Goal: Task Accomplishment & Management: Use online tool/utility

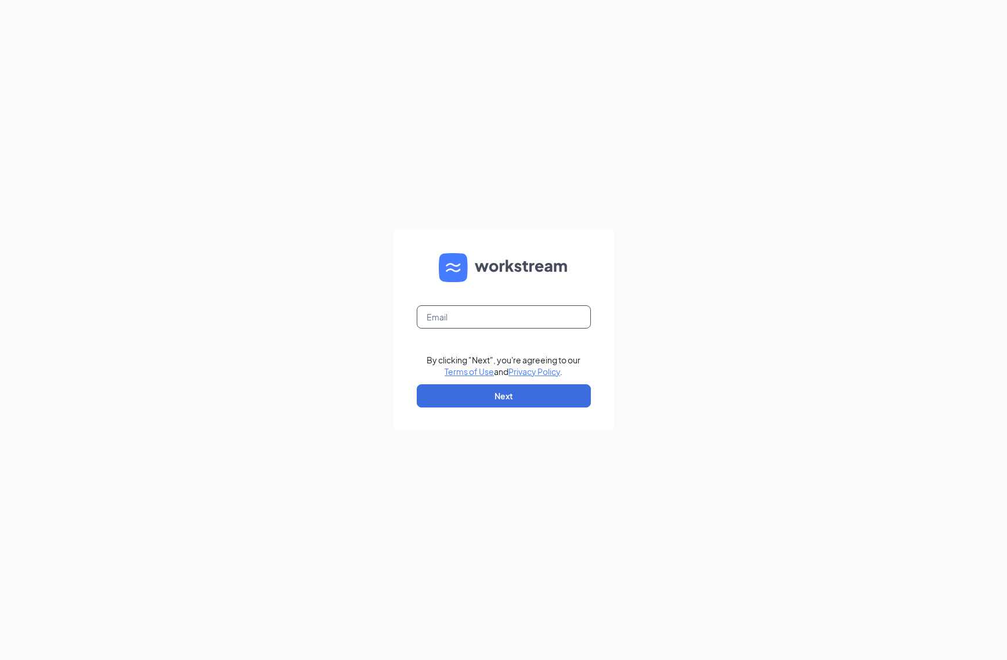
click at [477, 323] on input "text" at bounding box center [504, 316] width 174 height 23
type input "ahupfer@pioneerhawaii.com"
click at [509, 395] on button "Next" at bounding box center [504, 395] width 174 height 23
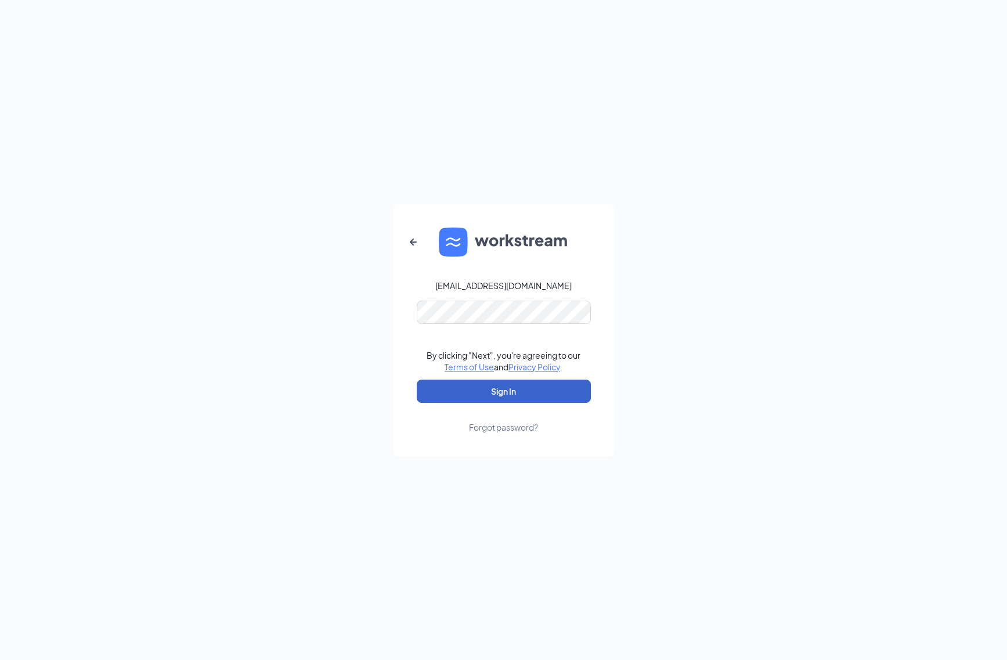
click at [494, 393] on button "Sign In" at bounding box center [504, 391] width 174 height 23
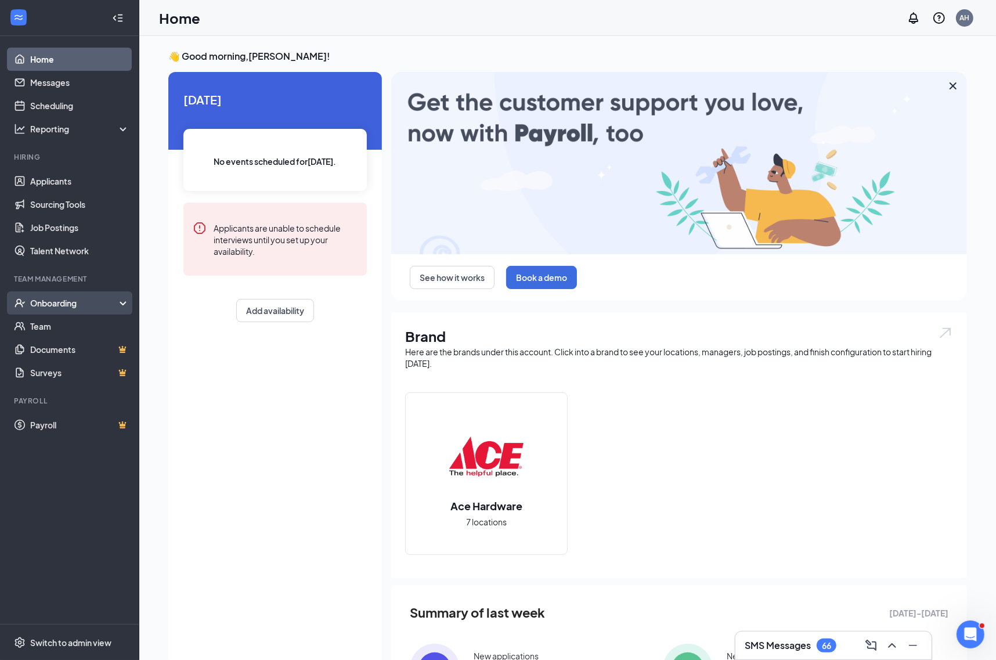
click at [62, 313] on div "Onboarding" at bounding box center [69, 302] width 139 height 23
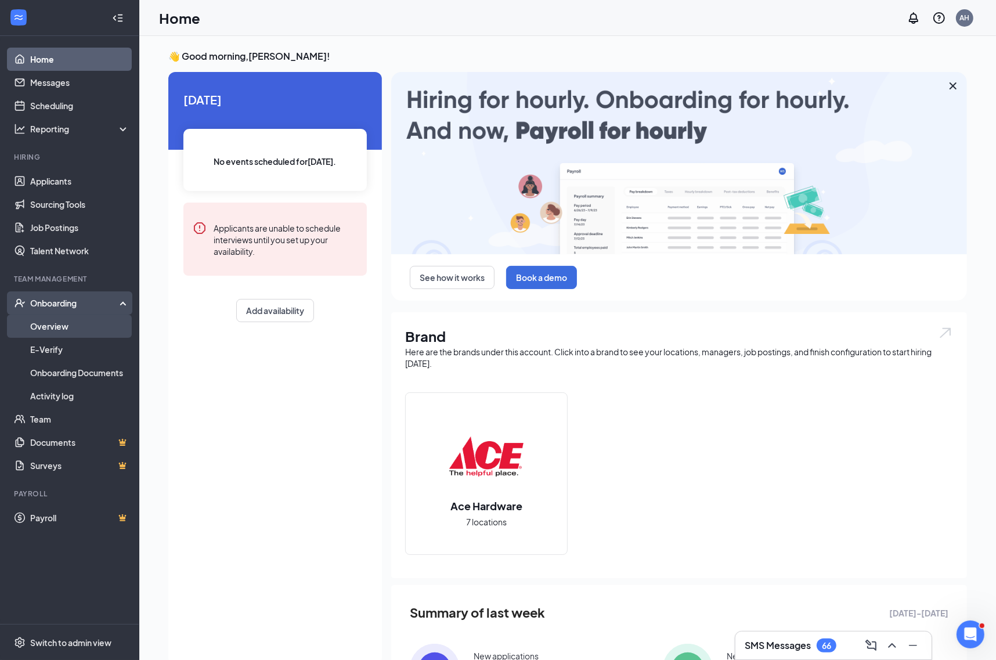
click at [65, 324] on link "Overview" at bounding box center [79, 326] width 99 height 23
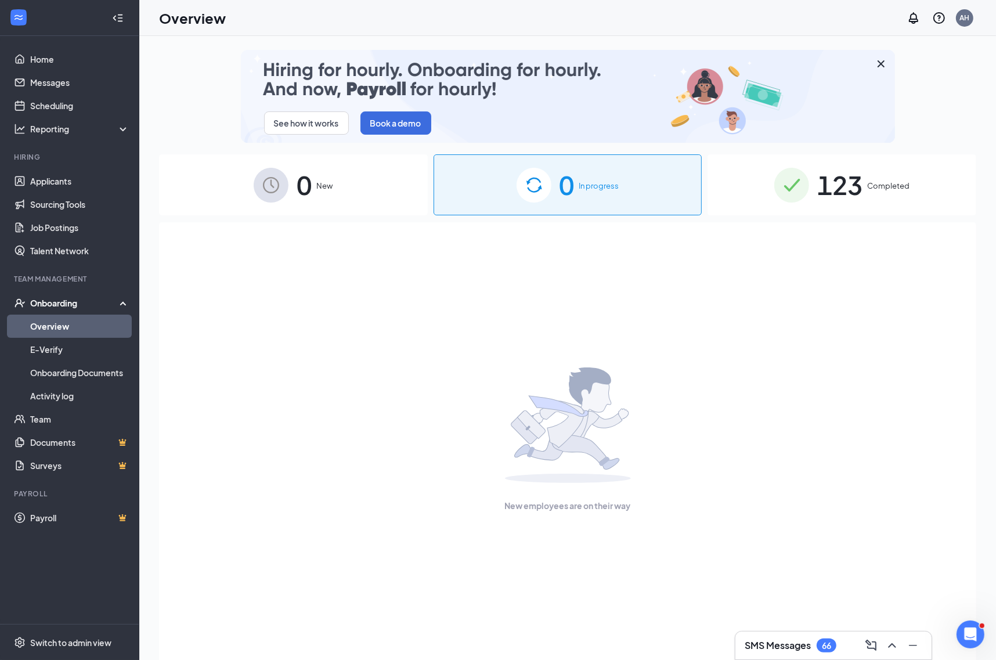
click at [744, 174] on div "123 Completed" at bounding box center [842, 184] width 269 height 61
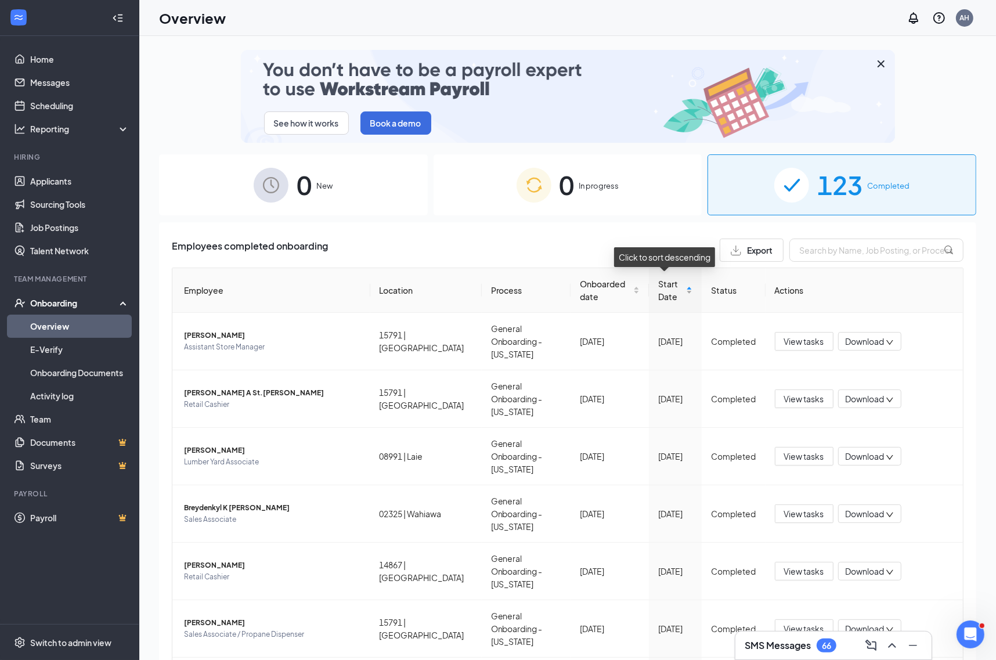
click at [680, 294] on div "Start Date" at bounding box center [675, 290] width 34 height 26
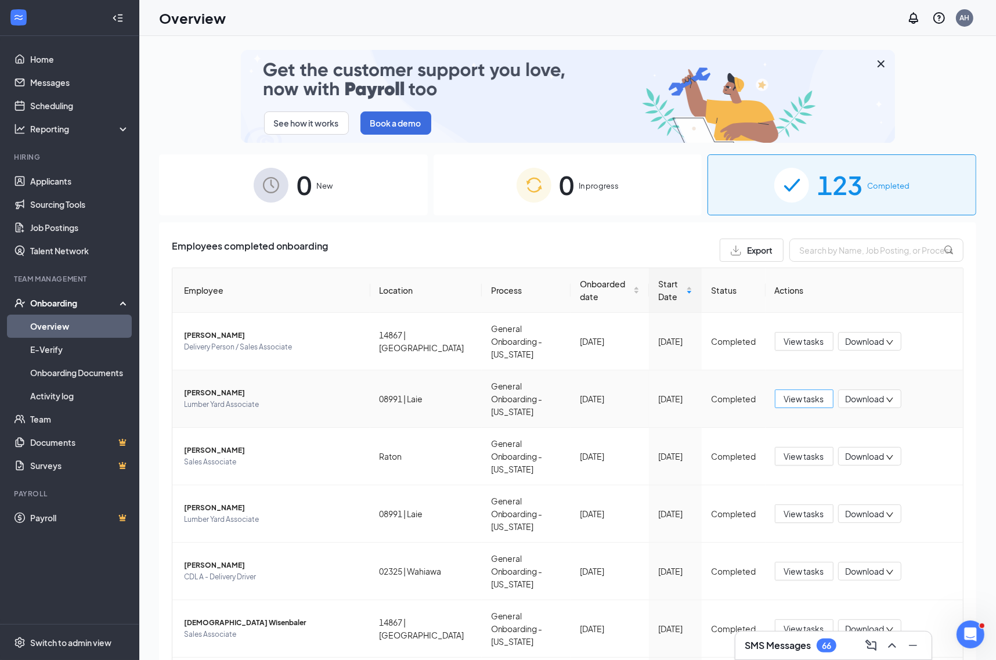
click at [785, 392] on span "View tasks" at bounding box center [804, 398] width 40 height 13
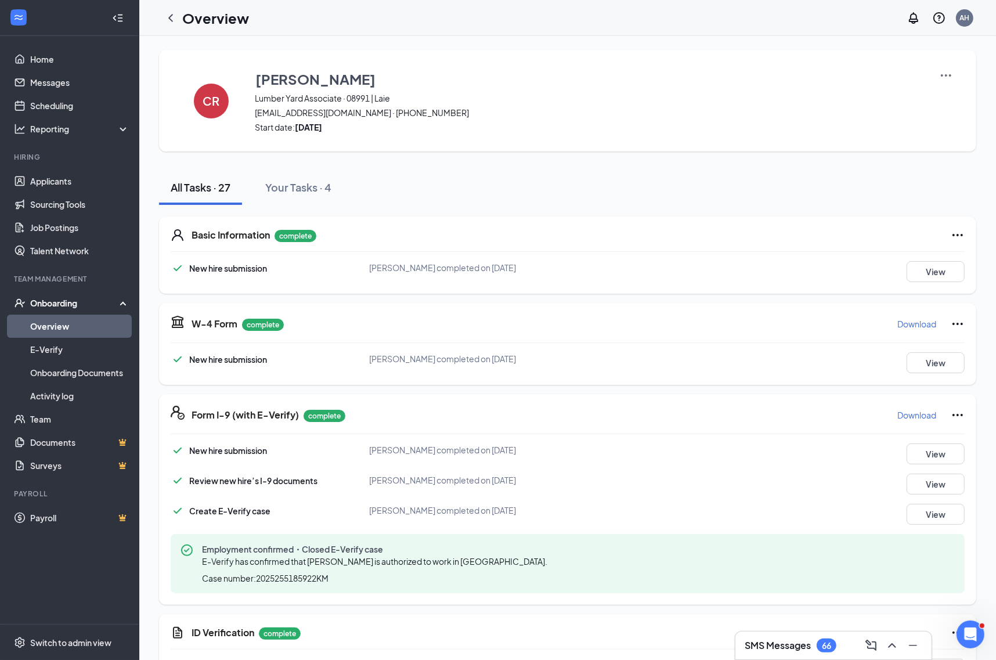
click at [906, 323] on p "Download" at bounding box center [916, 324] width 39 height 12
click at [916, 411] on p "Download" at bounding box center [916, 415] width 39 height 12
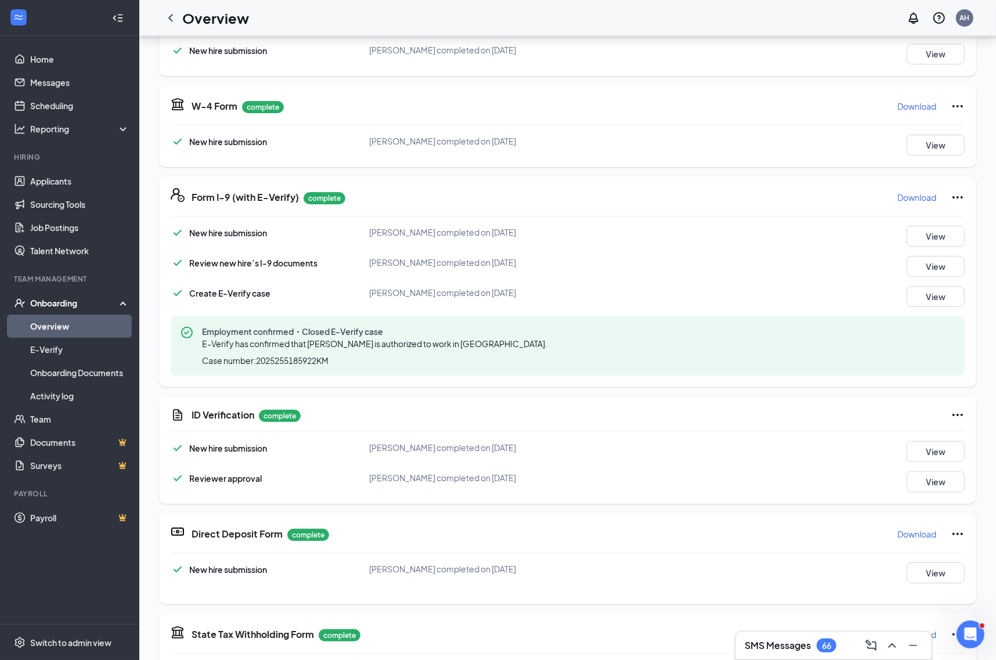
scroll to position [290, 0]
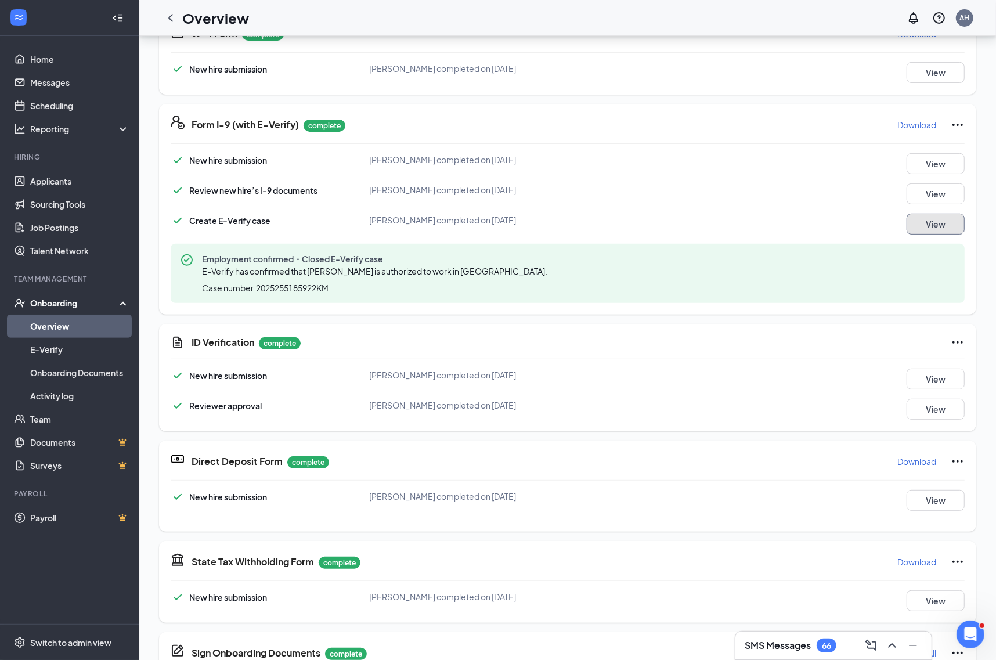
click at [928, 226] on button "View" at bounding box center [936, 224] width 58 height 21
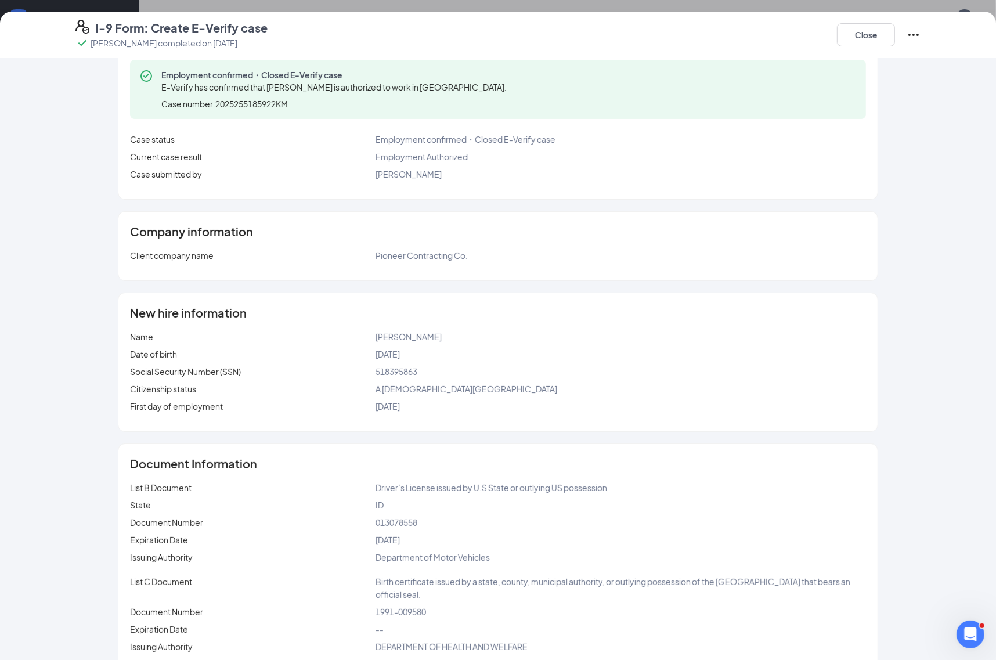
scroll to position [49, 0]
click at [877, 36] on button "Close" at bounding box center [866, 34] width 58 height 23
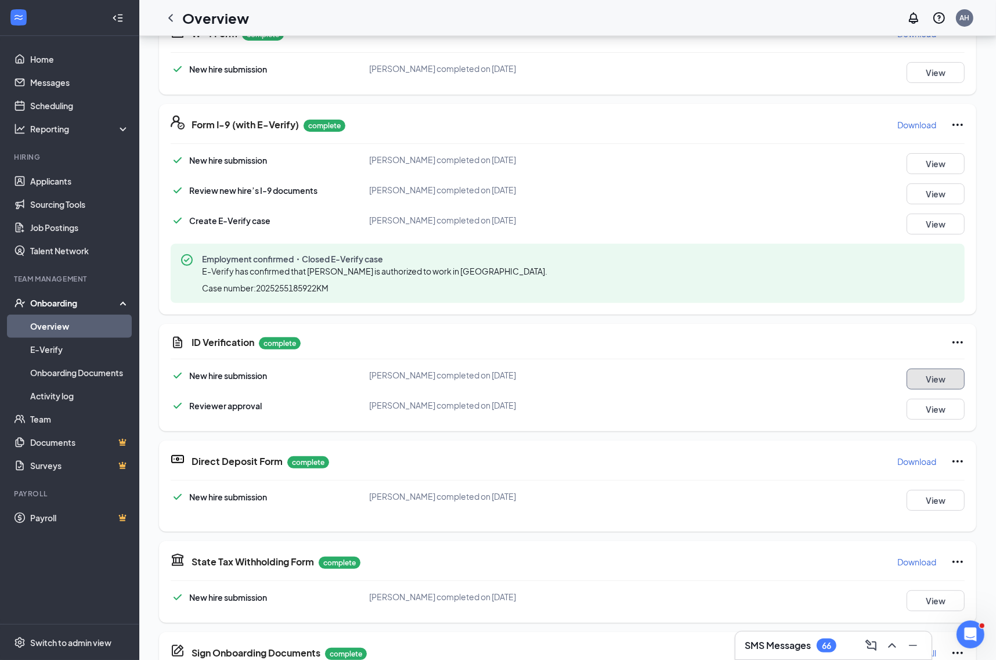
click at [917, 376] on button "View" at bounding box center [936, 379] width 58 height 21
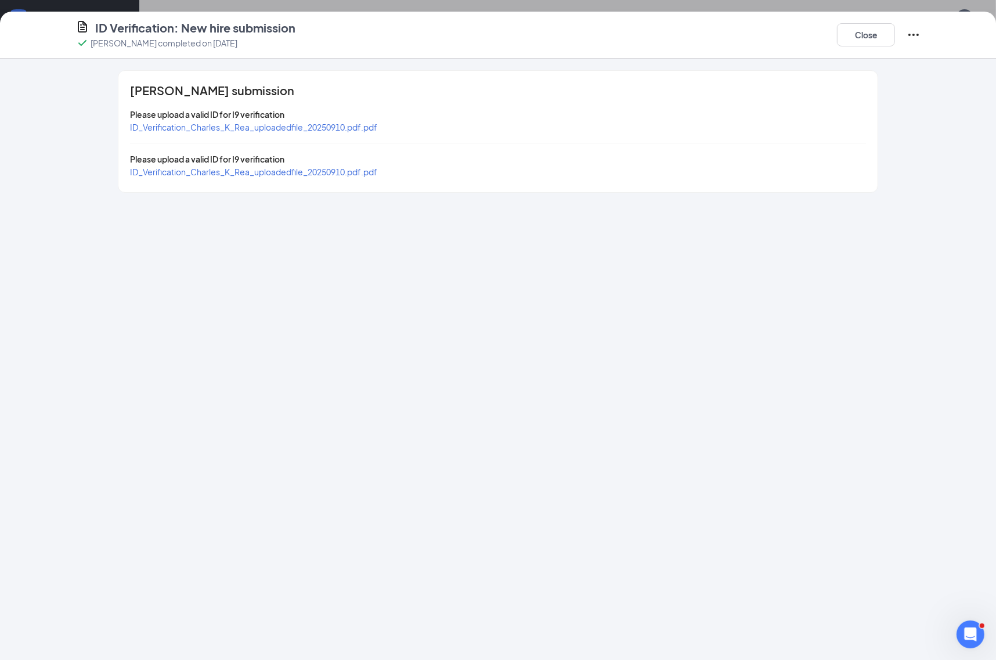
click at [236, 132] on div "ID_Verification_Charles_K_Rea_uploadedfile_20250910.pdf.pdf" at bounding box center [253, 127] width 247 height 13
click at [236, 131] on span "ID_Verification_Charles_K_Rea_uploadedfile_20250910.pdf.pdf" at bounding box center [253, 127] width 247 height 10
click at [293, 171] on span "ID_Verification_Charles_K_Rea_uploadedfile_20250910.pdf.pdf" at bounding box center [253, 172] width 247 height 10
click at [878, 34] on button "Close" at bounding box center [866, 34] width 58 height 23
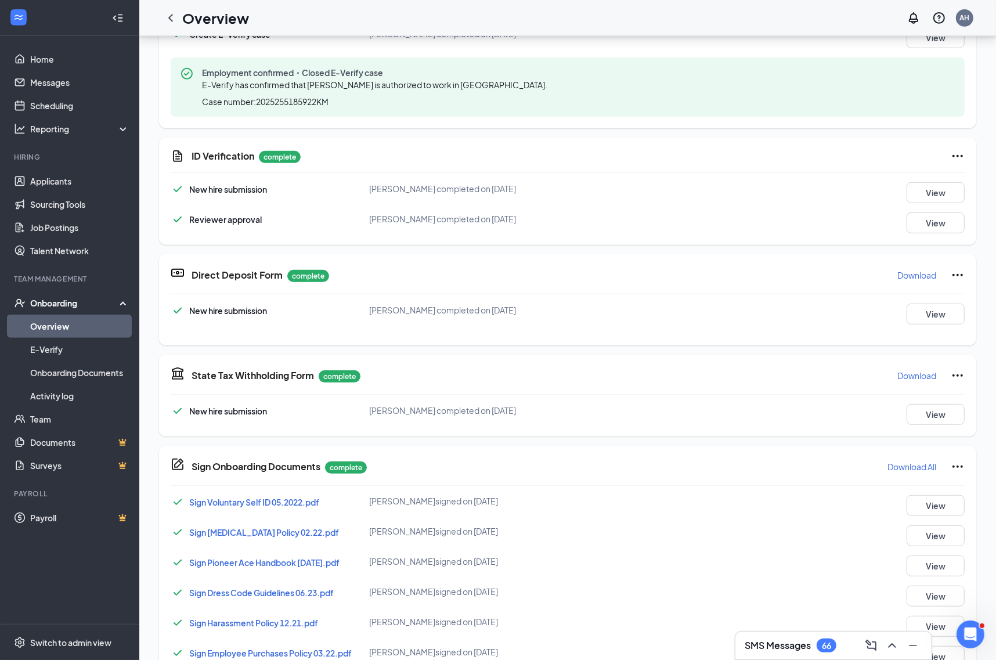
scroll to position [508, 0]
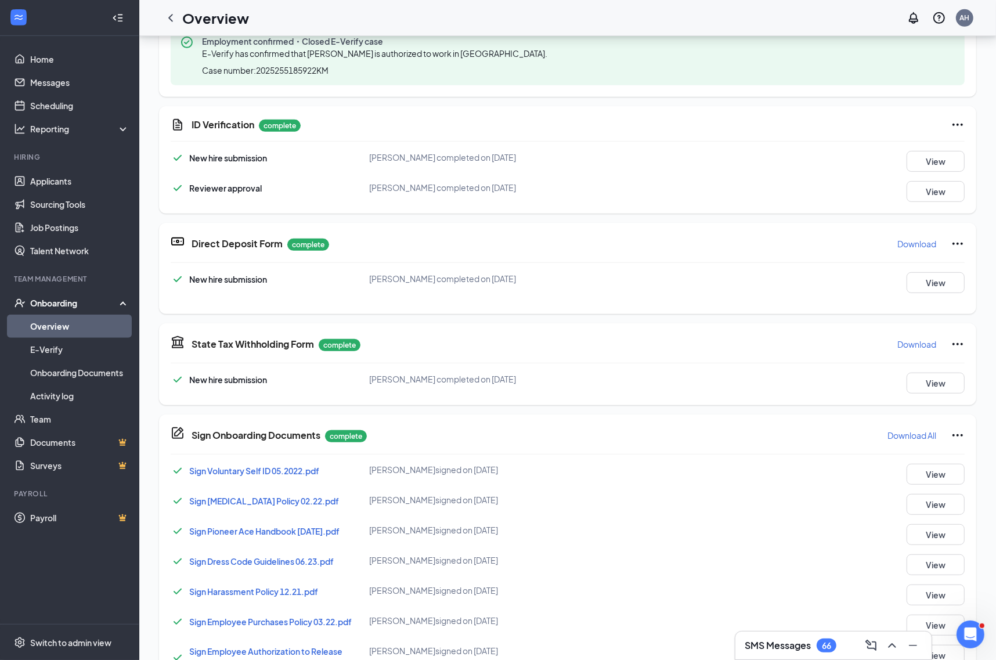
click at [912, 343] on p "Download" at bounding box center [916, 344] width 39 height 12
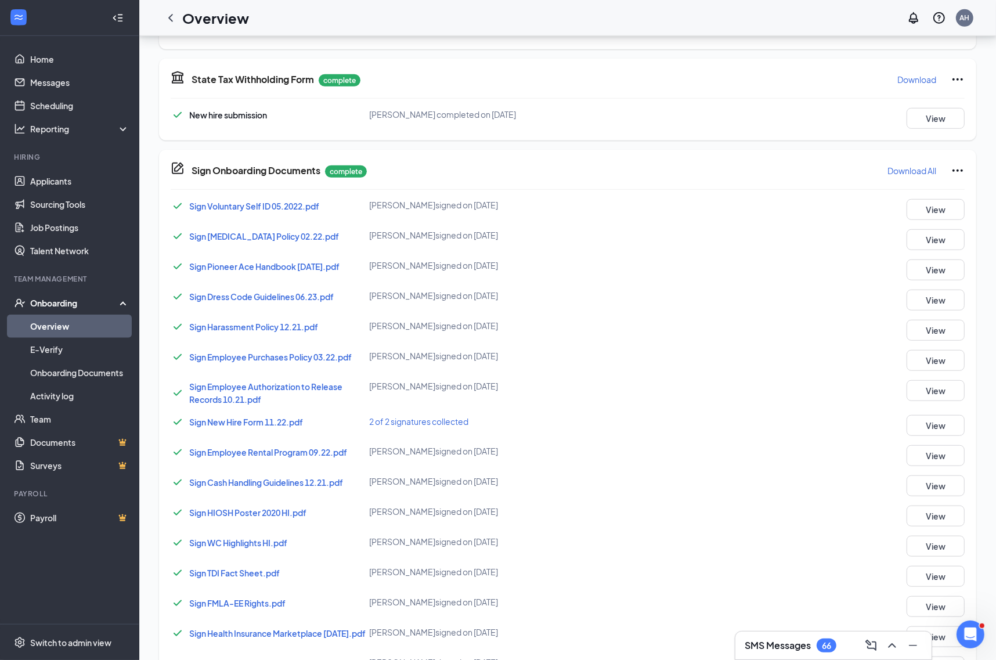
scroll to position [798, 0]
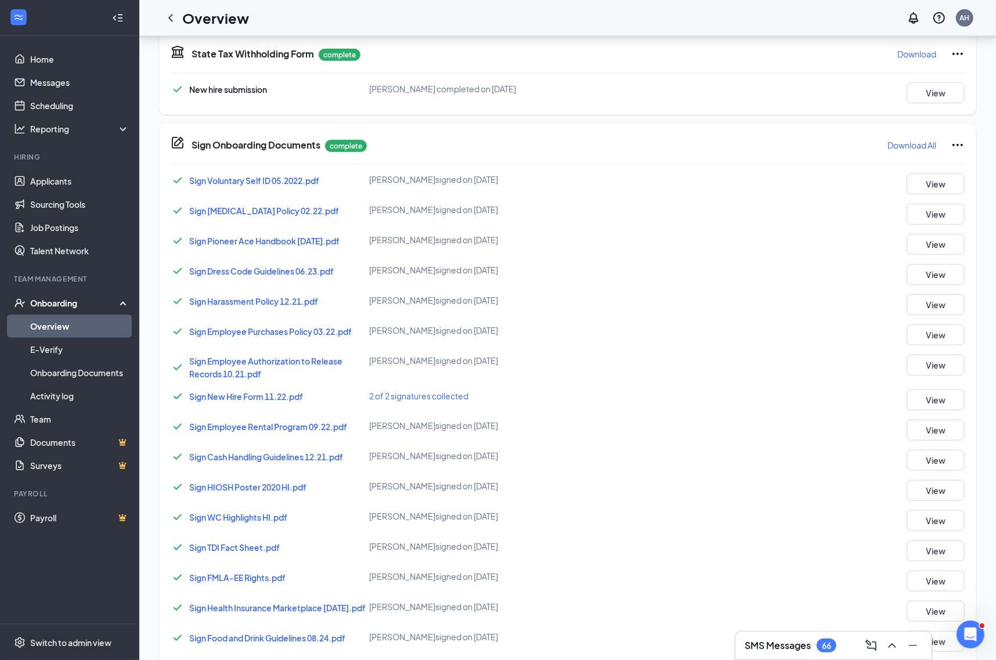
click at [913, 150] on p "Download All" at bounding box center [912, 145] width 49 height 12
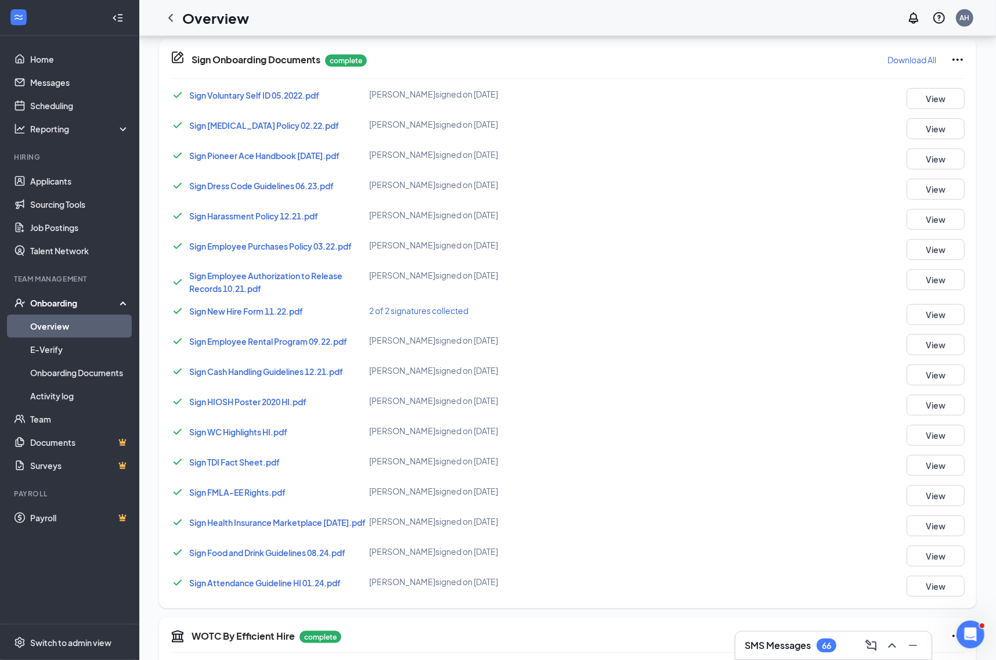
scroll to position [982, 0]
